Goal: Task Accomplishment & Management: Use online tool/utility

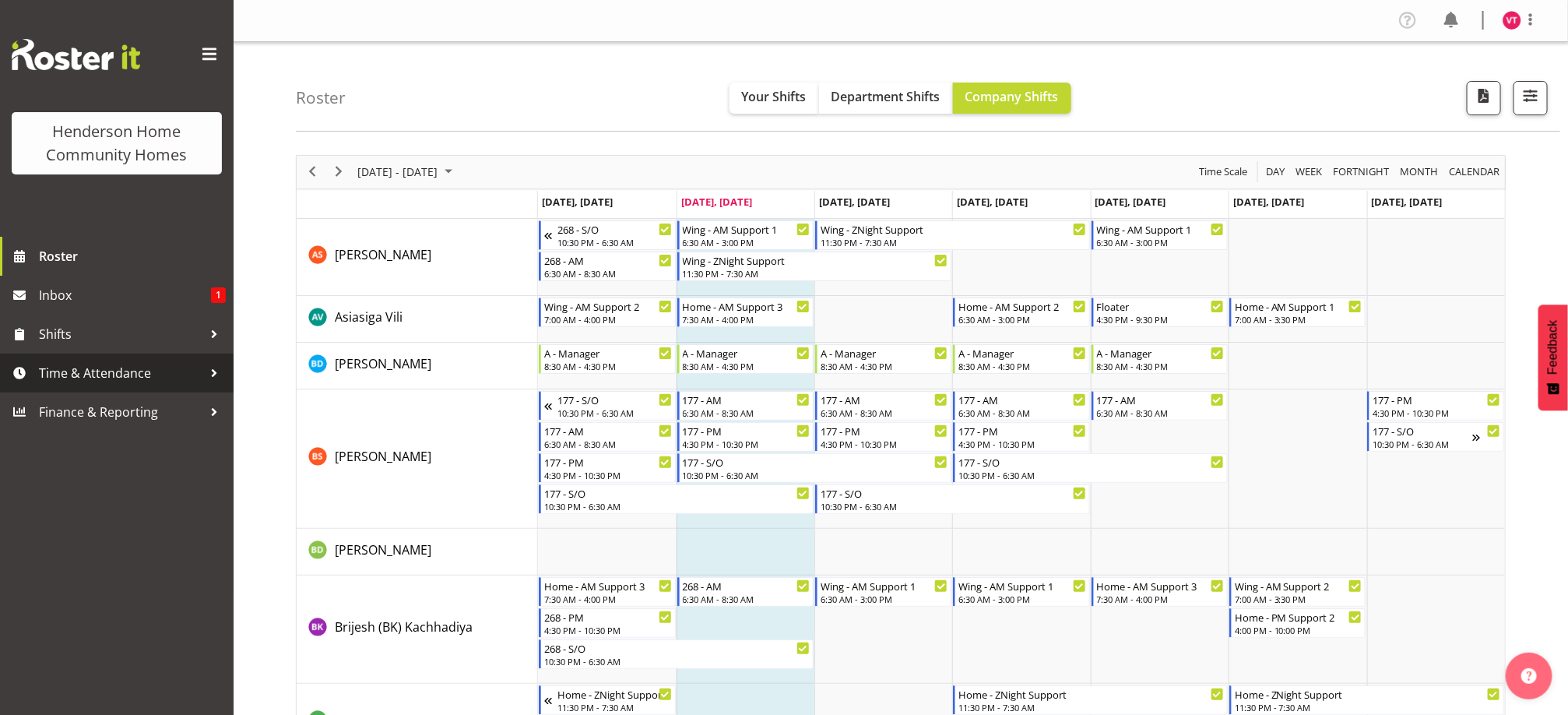
click at [184, 374] on span "Time & Attendance" at bounding box center [121, 373] width 163 height 24
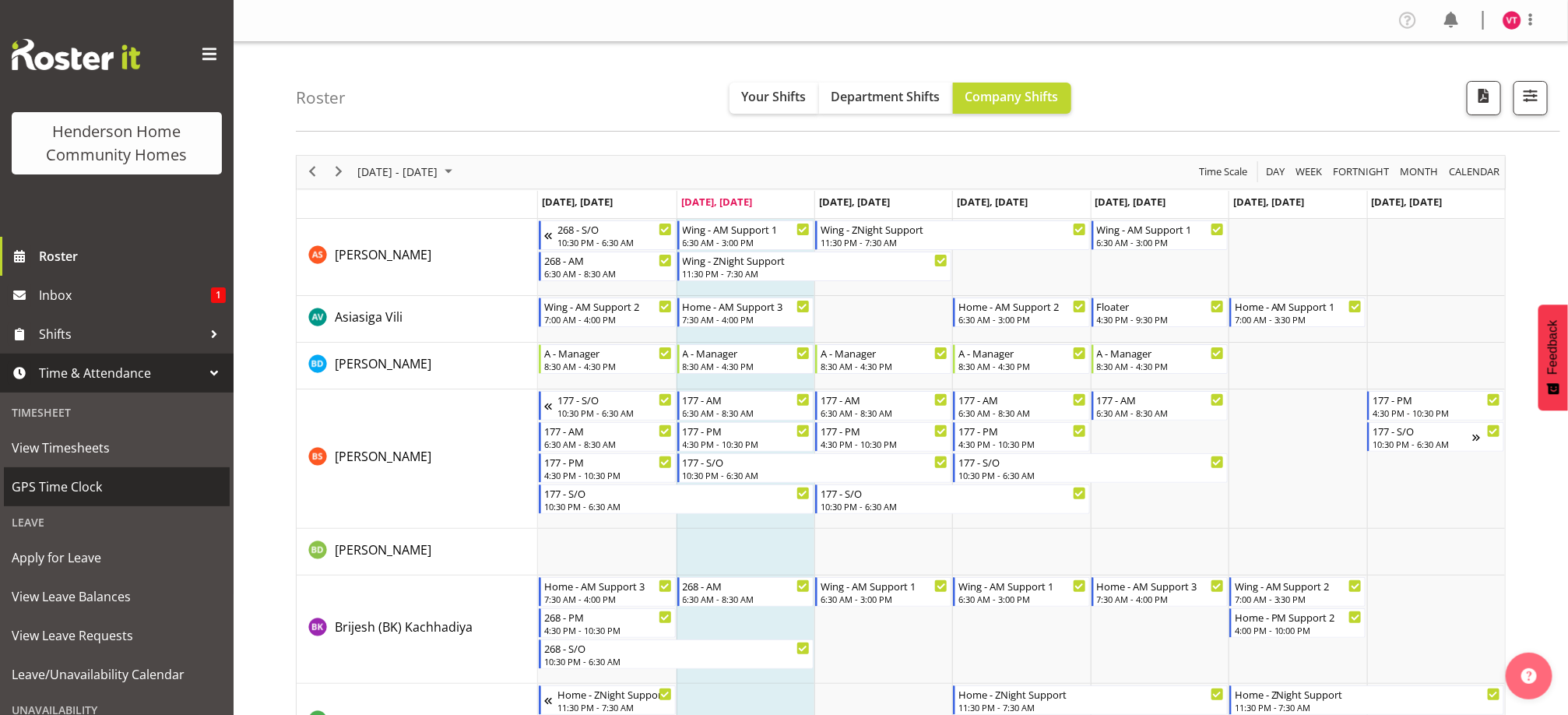
click at [107, 480] on span "GPS Time Clock" at bounding box center [117, 487] width 211 height 24
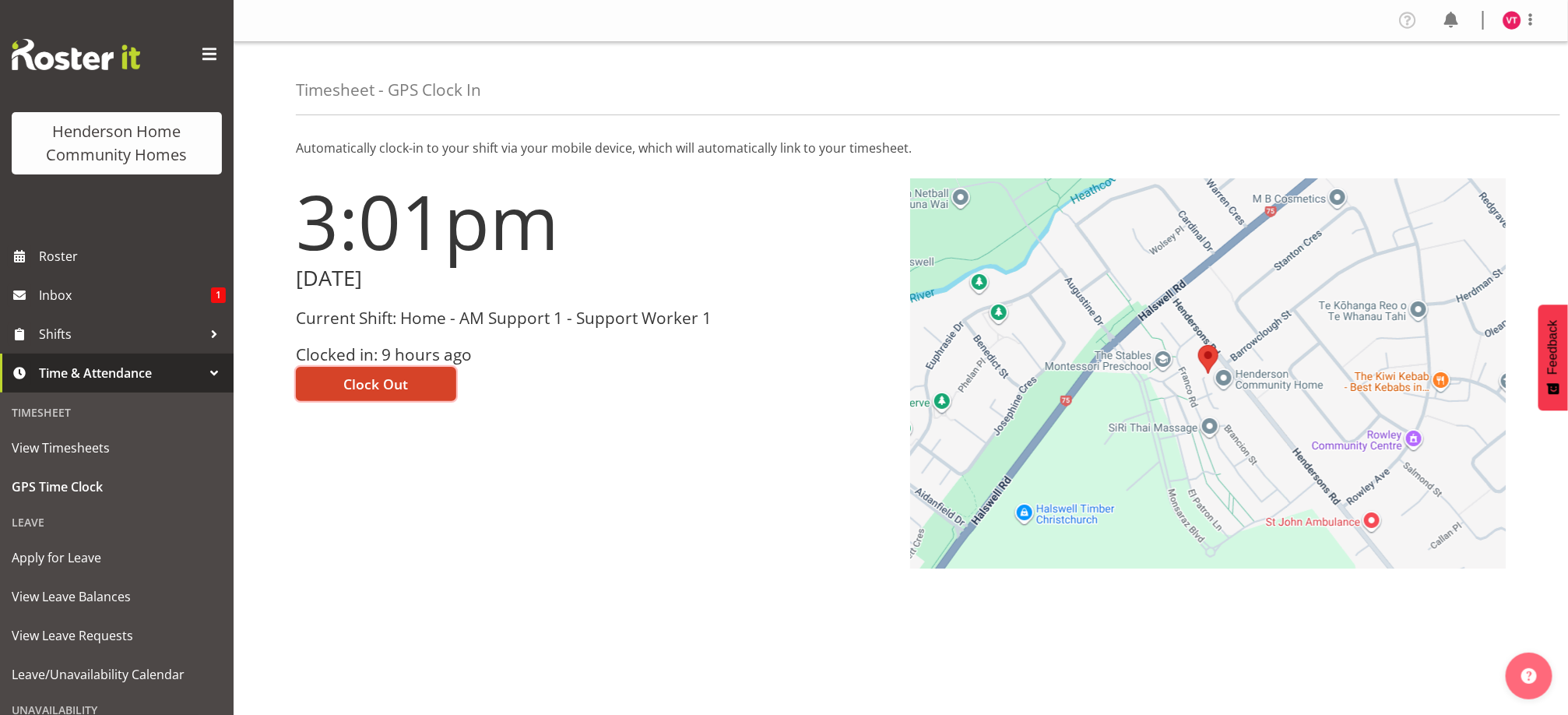
click at [352, 374] on span "Clock Out" at bounding box center [376, 384] width 64 height 20
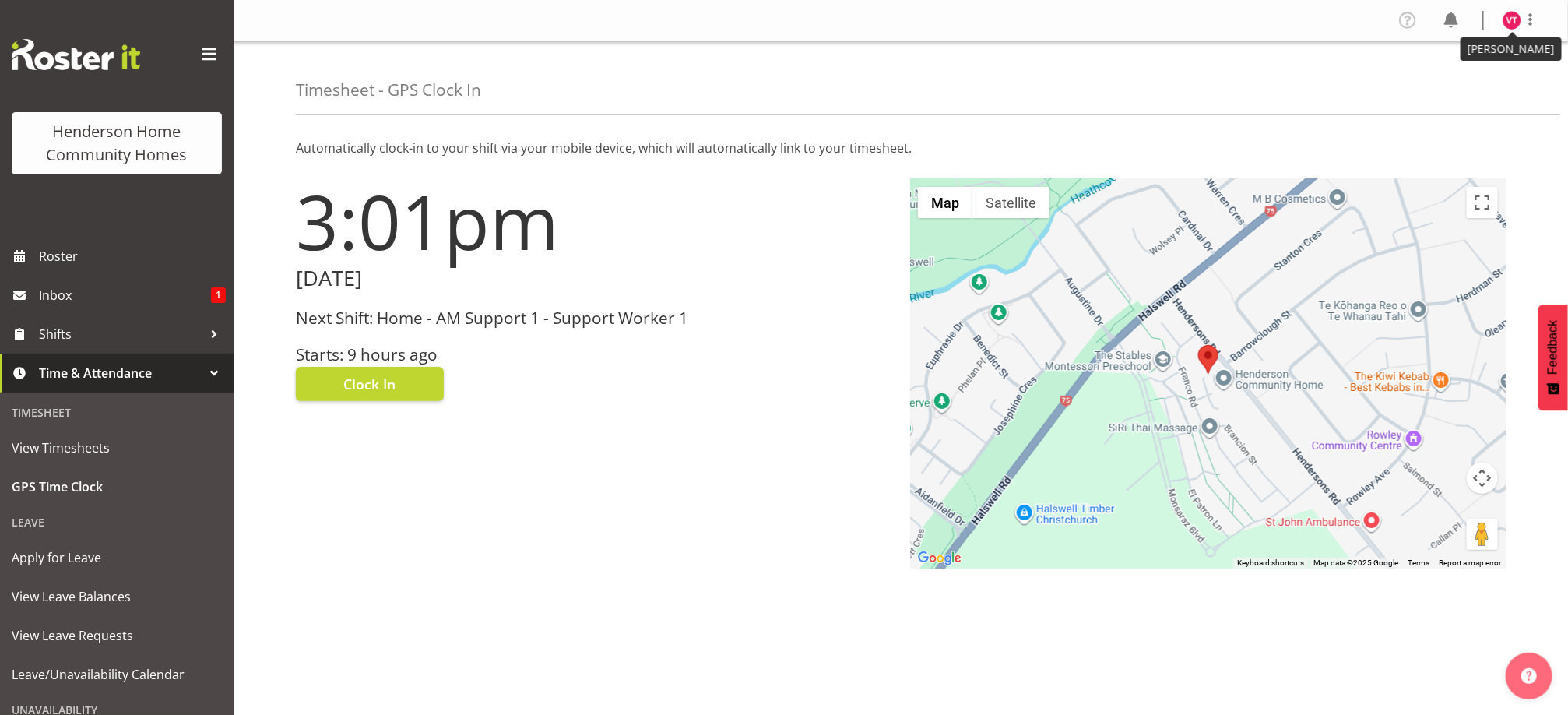
click at [1510, 25] on img at bounding box center [1512, 20] width 19 height 19
click at [1454, 82] on link "Log Out" at bounding box center [1464, 82] width 150 height 28
